Goal: Task Accomplishment & Management: Complete application form

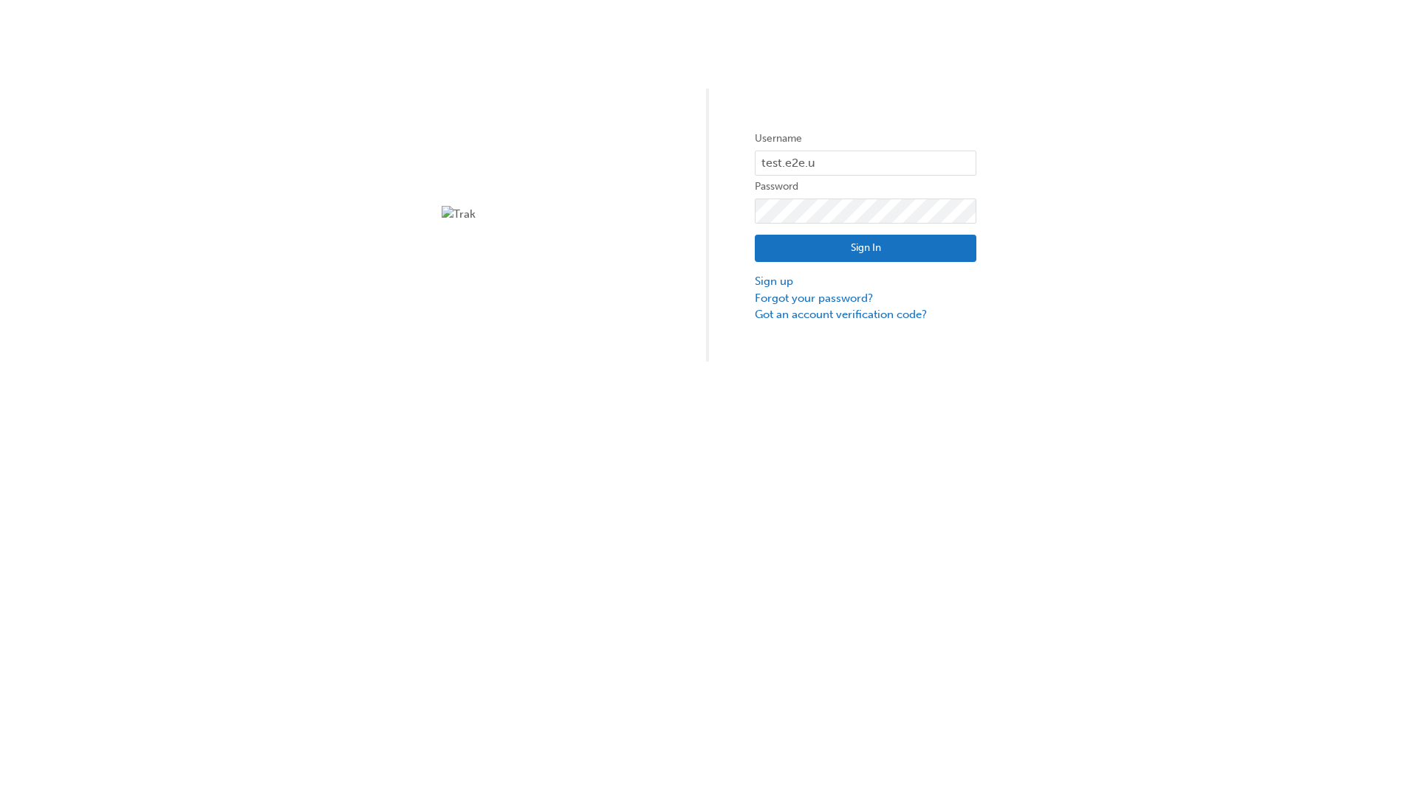
type input "test.e2e.user14"
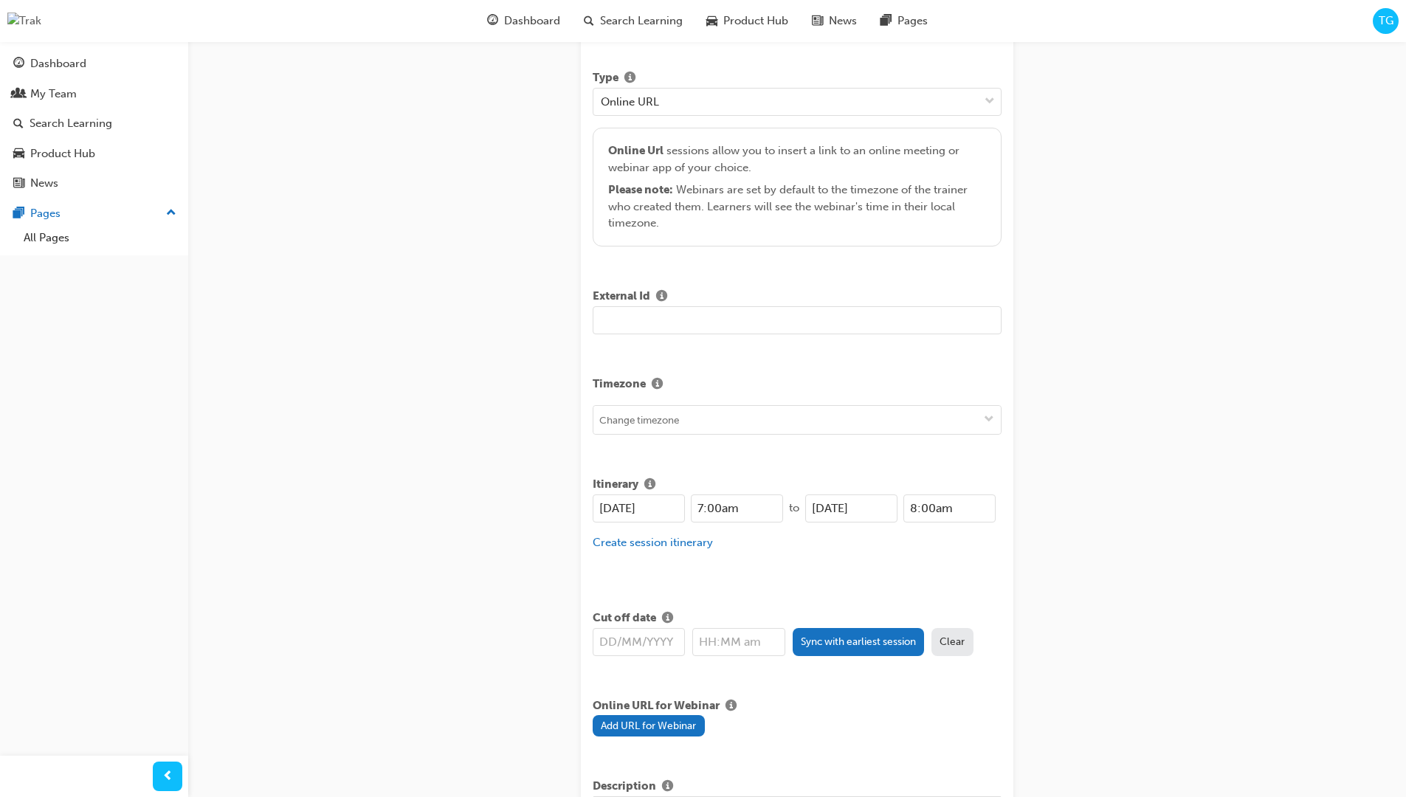
type input "Title for testing purposes"
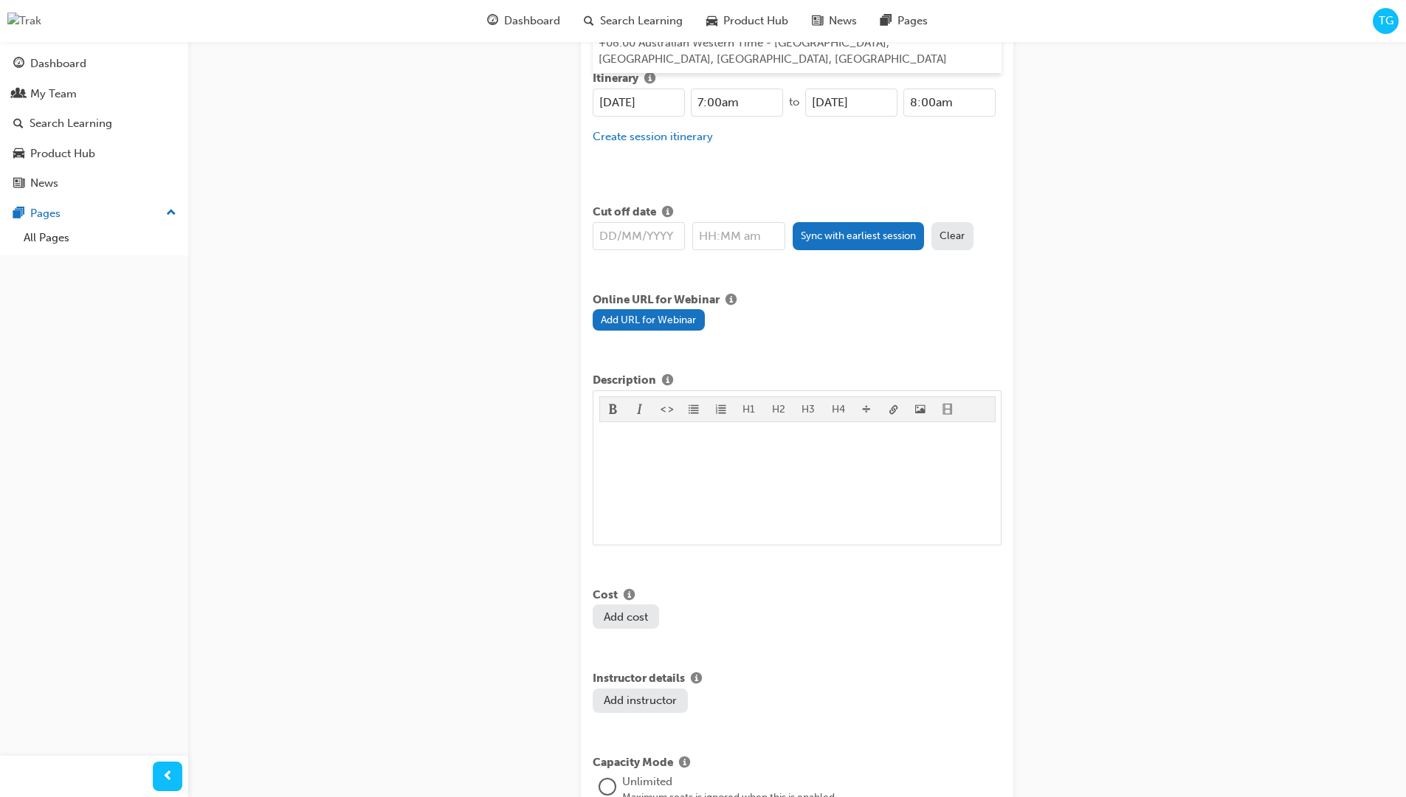
type input "australian western time"
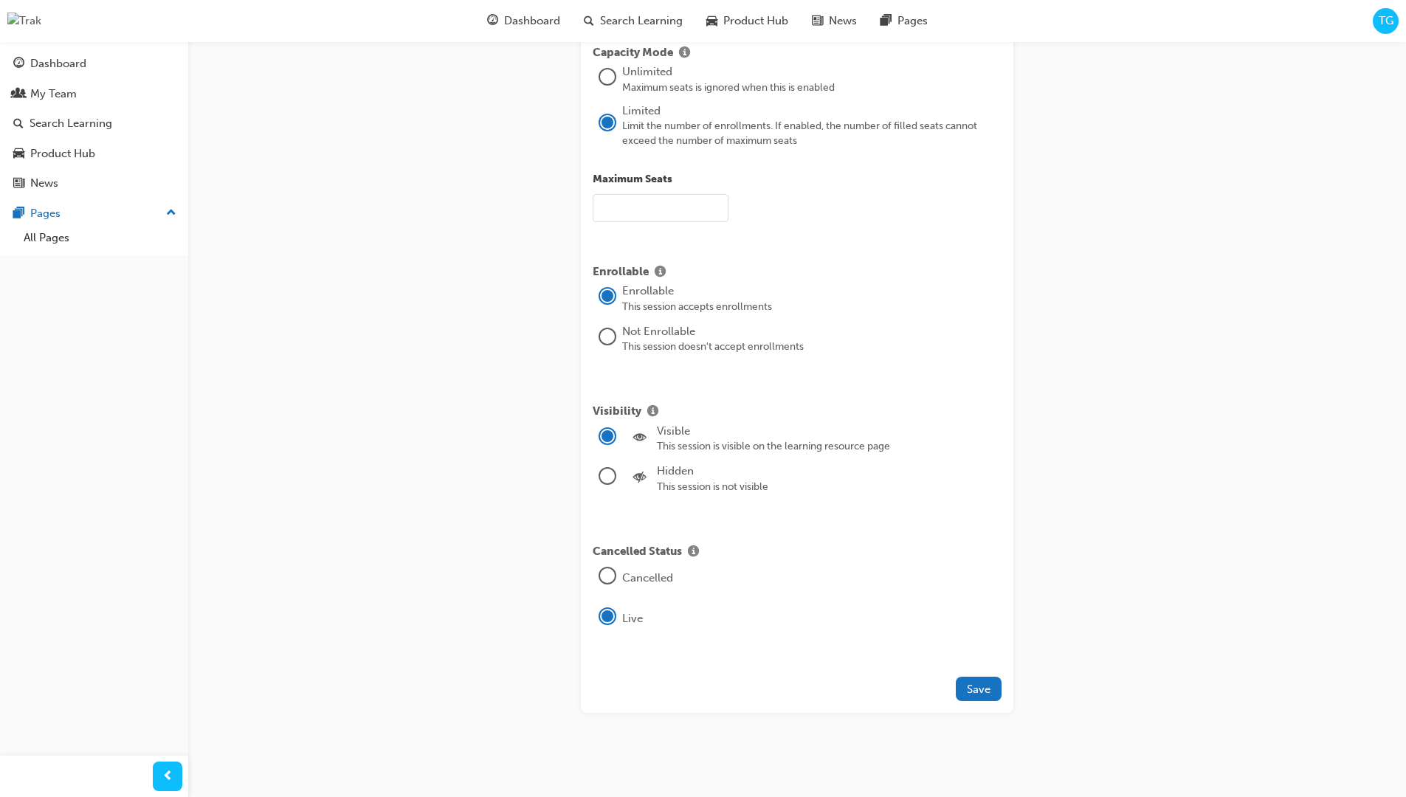
type input "21"
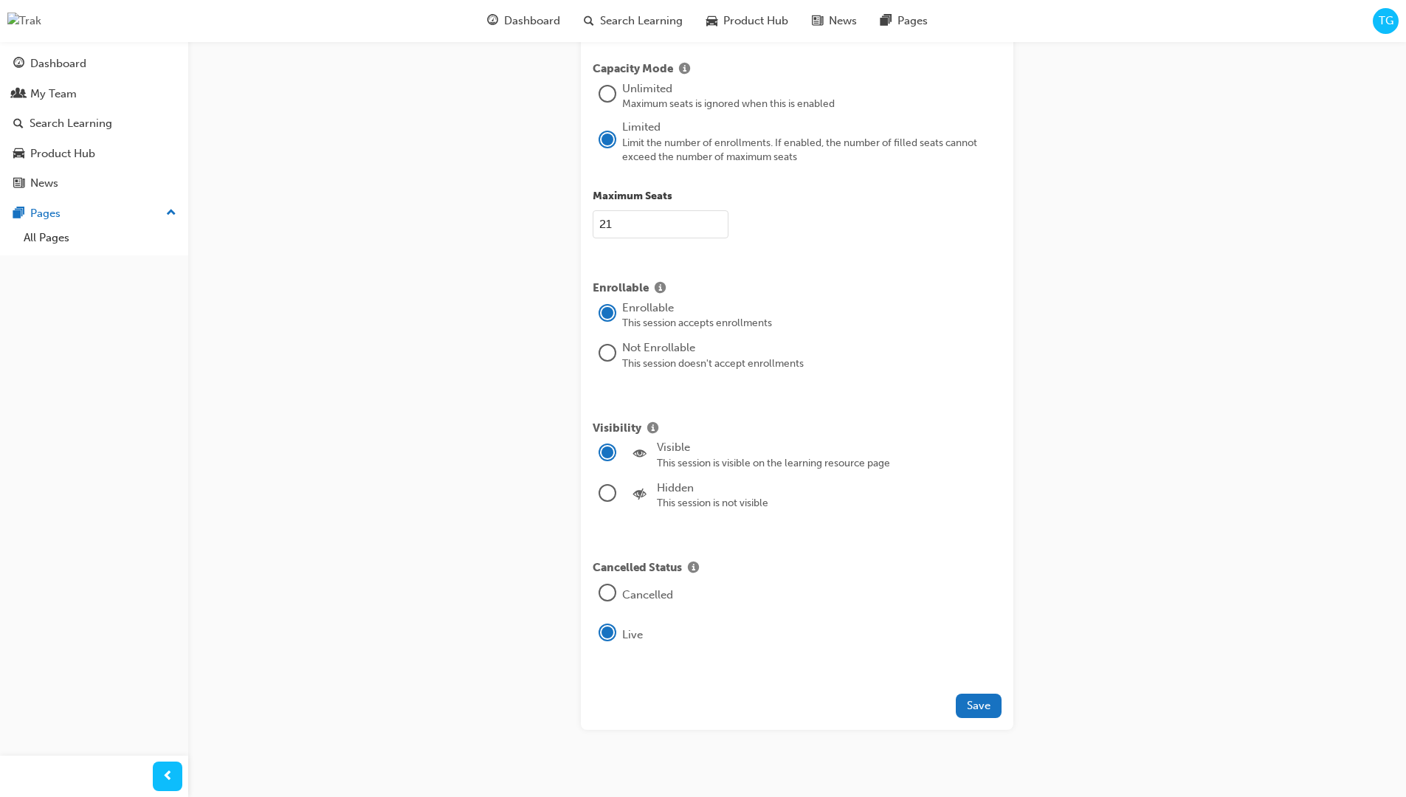
type input "[DATE]"
type input "7:00am"
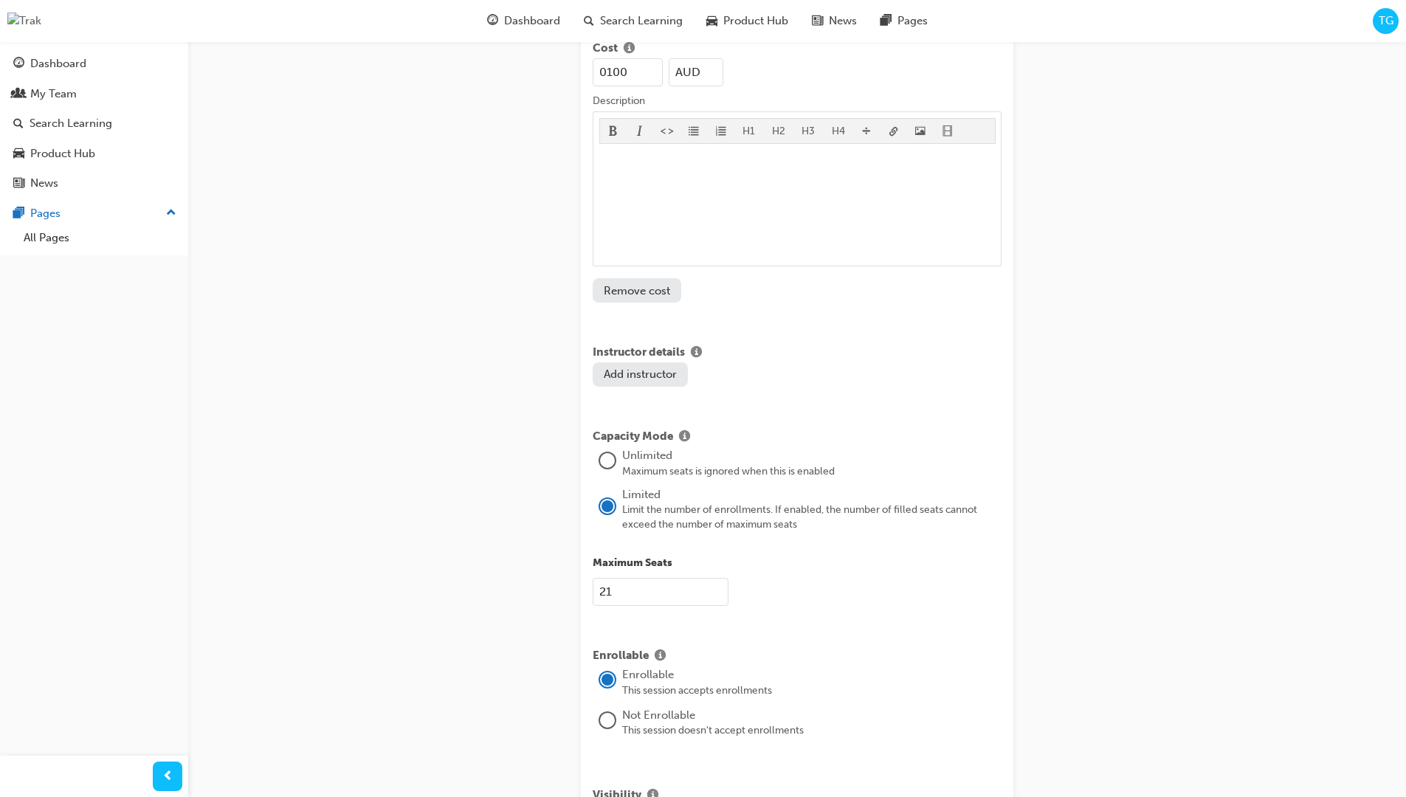
type input "100"
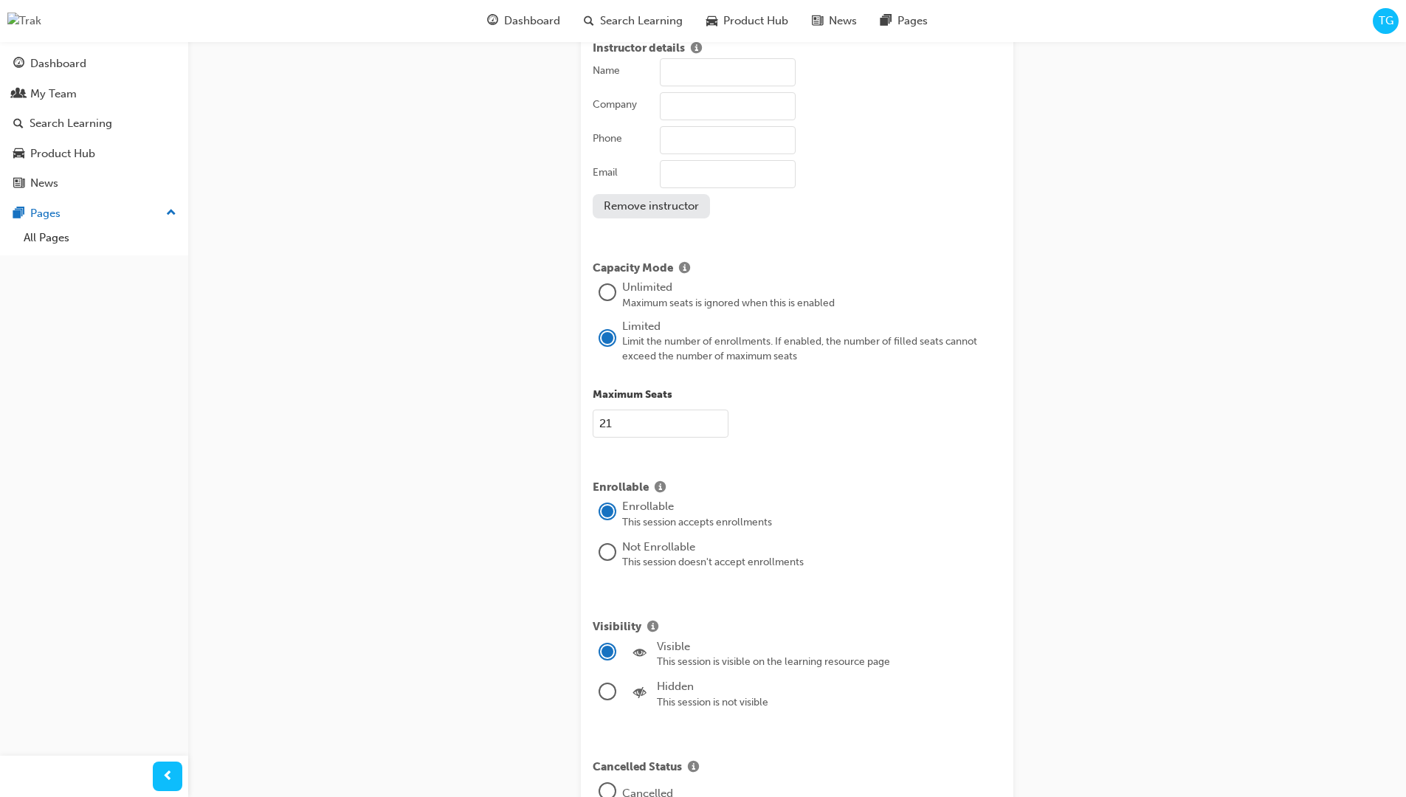
type input "[PERSON_NAME]"
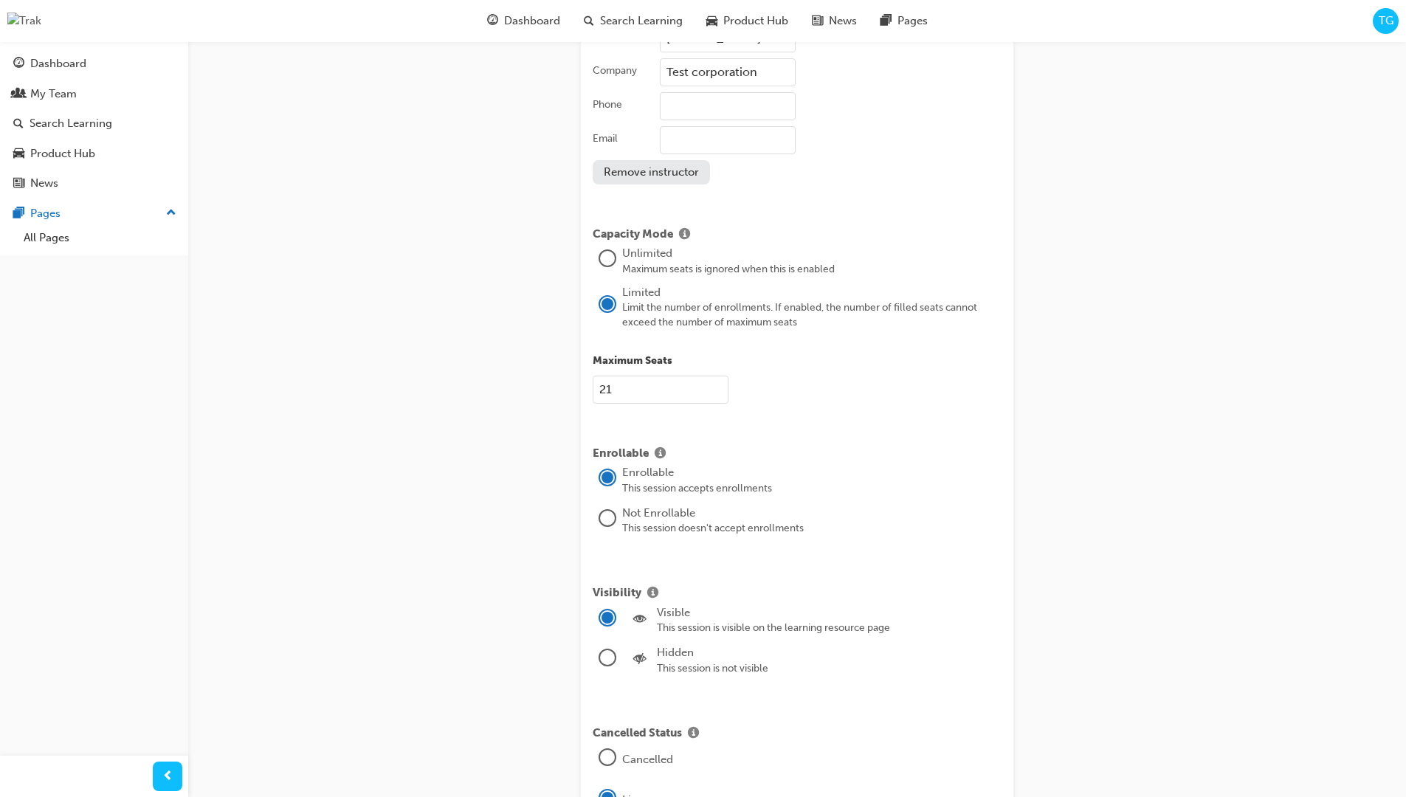
type input "Test corporation"
